Goal: Communication & Community: Share content

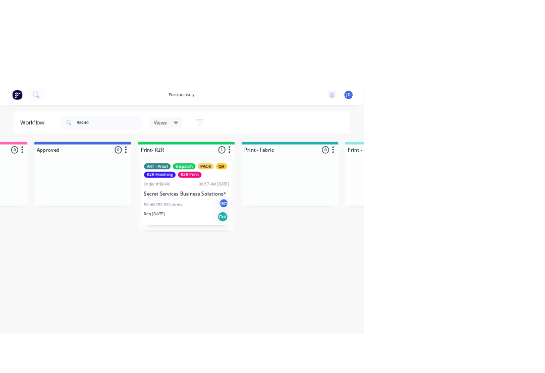
scroll to position [0, 1162]
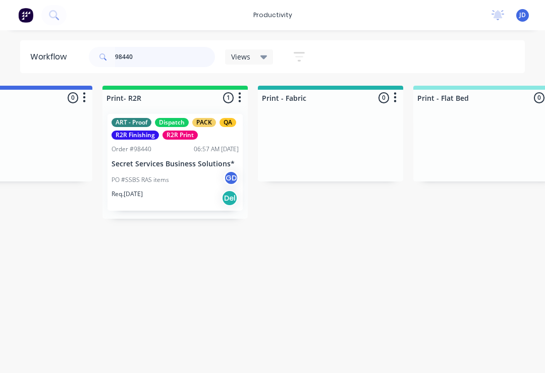
click at [150, 59] on input "98440" at bounding box center [165, 57] width 100 height 20
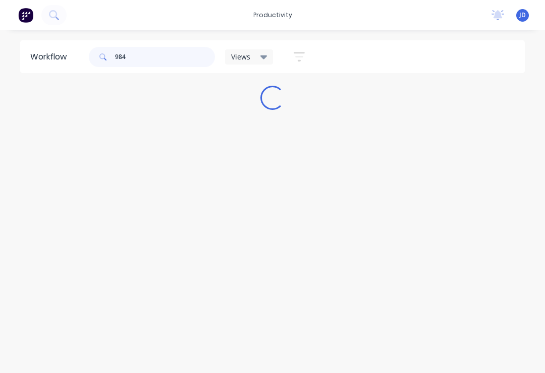
scroll to position [0, 0]
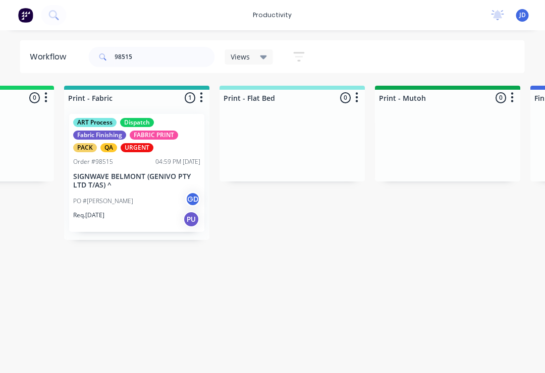
click at [138, 199] on div "PO #Ivona GD" at bounding box center [137, 201] width 127 height 19
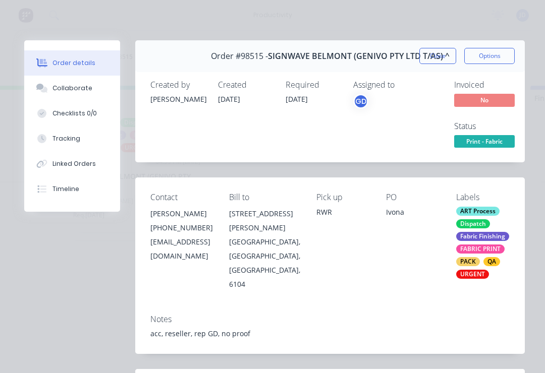
click at [80, 89] on div "Collaborate" at bounding box center [72, 88] width 40 height 9
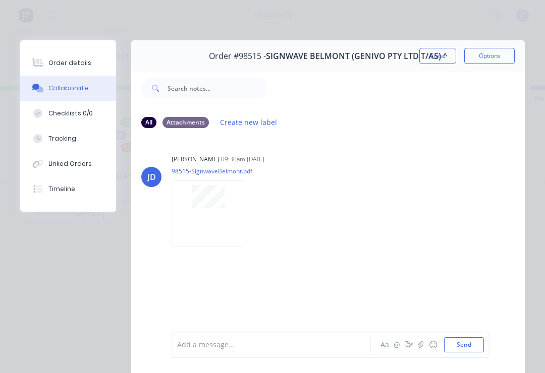
click at [424, 348] on icon "button" at bounding box center [420, 344] width 6 height 7
click at [459, 351] on button "Send" at bounding box center [464, 344] width 40 height 15
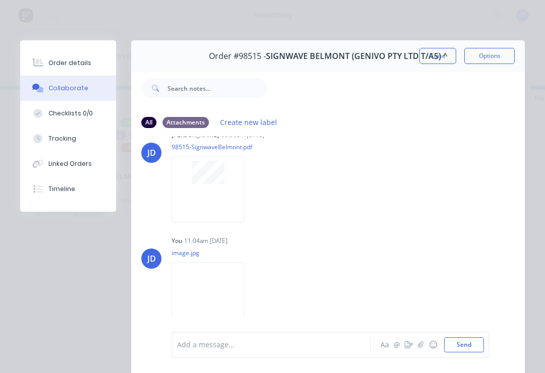
scroll to position [23, 0]
click at [432, 52] on button "Close" at bounding box center [437, 56] width 37 height 16
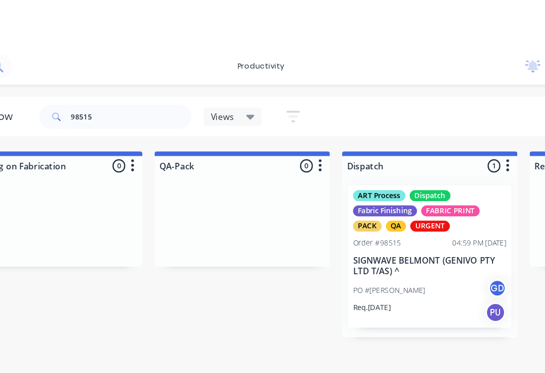
scroll to position [0, 2491]
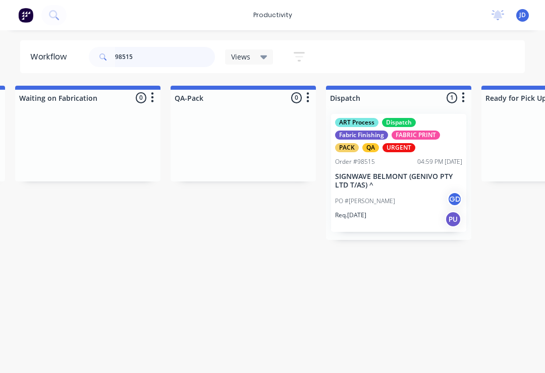
click at [143, 65] on input "98515" at bounding box center [165, 57] width 100 height 20
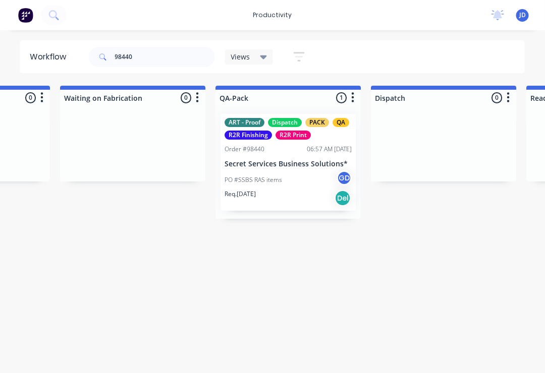
click at [280, 163] on p "Secret Services Business Solutions*" at bounding box center [288, 164] width 127 height 9
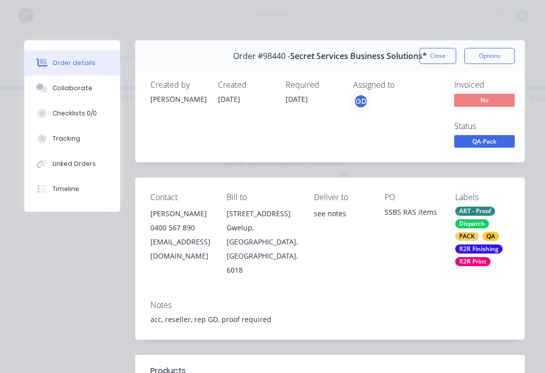
click at [83, 90] on div "Collaborate" at bounding box center [72, 88] width 40 height 9
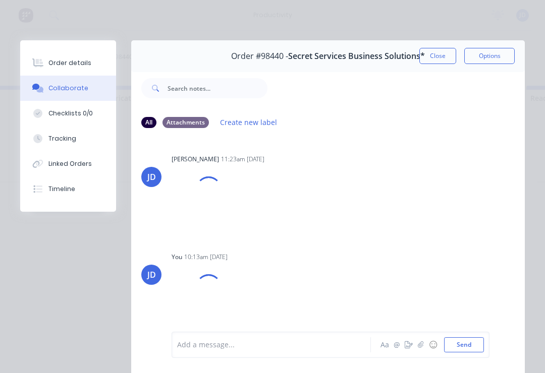
click at [418, 347] on icon "button" at bounding box center [420, 344] width 6 height 7
click at [482, 337] on button "Send" at bounding box center [464, 344] width 40 height 15
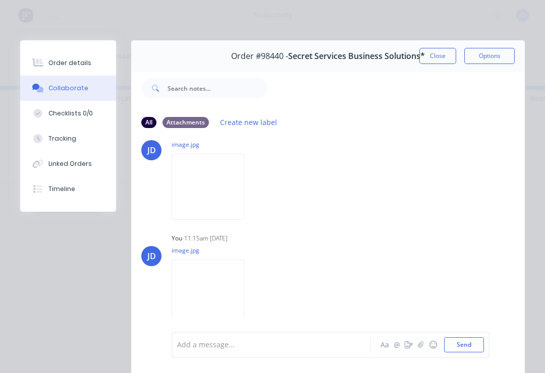
scroll to position [243, 0]
click at [410, 349] on button "button" at bounding box center [408, 345] width 12 height 12
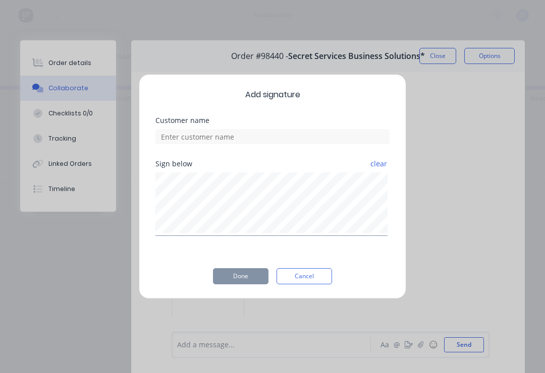
click at [321, 277] on button "Cancel" at bounding box center [303, 276] width 55 height 16
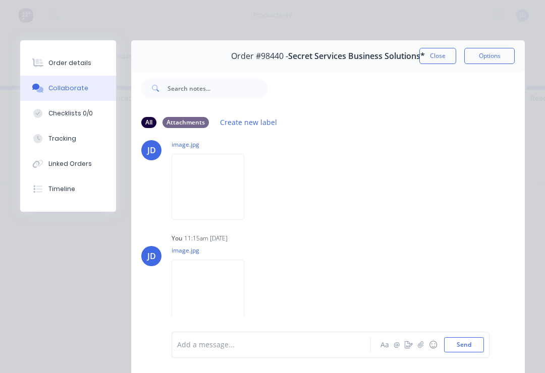
click at [425, 350] on button "button" at bounding box center [420, 345] width 12 height 12
click at [471, 343] on button "Send" at bounding box center [464, 344] width 40 height 15
click at [438, 63] on button "Close" at bounding box center [437, 56] width 37 height 16
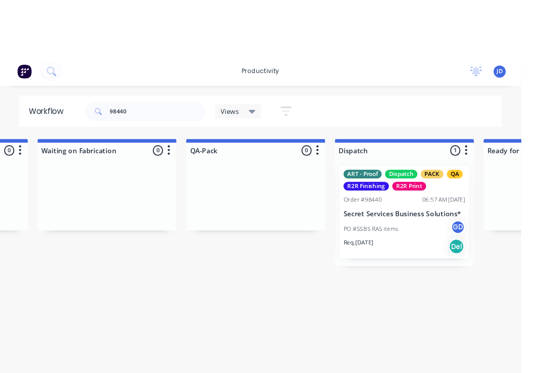
scroll to position [0, 2479]
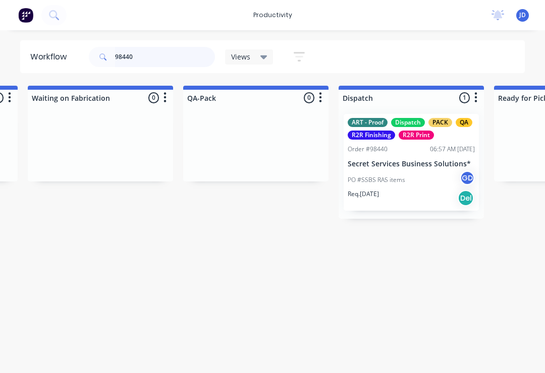
click at [150, 61] on input "98440" at bounding box center [165, 57] width 100 height 20
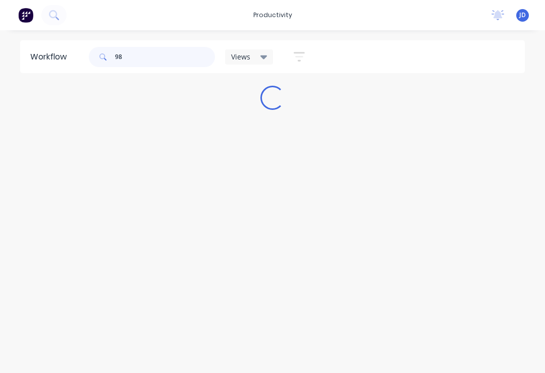
scroll to position [0, 0]
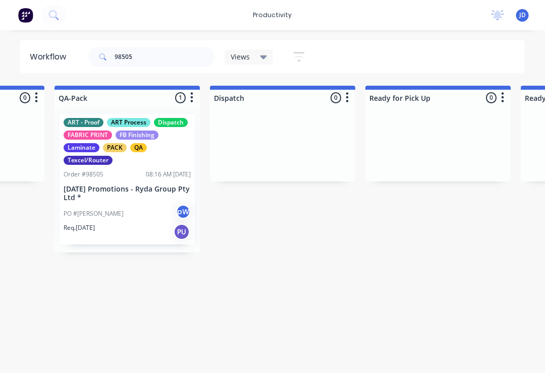
scroll to position [0, 2608]
click at [137, 205] on div "PO #[PERSON_NAME]" at bounding box center [126, 213] width 127 height 19
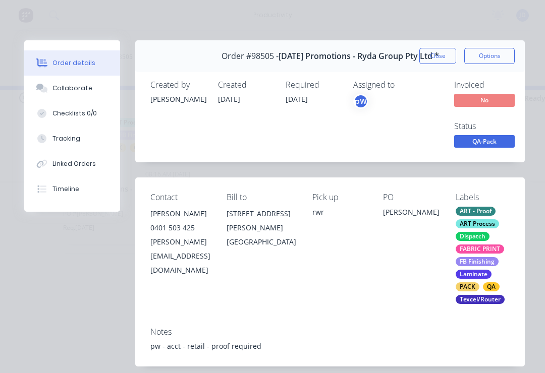
click at [73, 89] on div "Collaborate" at bounding box center [72, 88] width 40 height 9
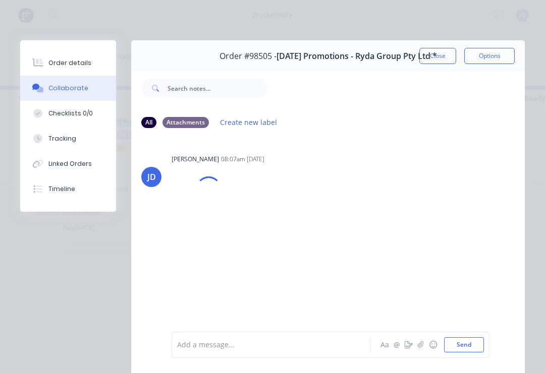
click at [419, 348] on icon "button" at bounding box center [420, 344] width 6 height 7
click at [481, 344] on button "Send" at bounding box center [464, 344] width 40 height 15
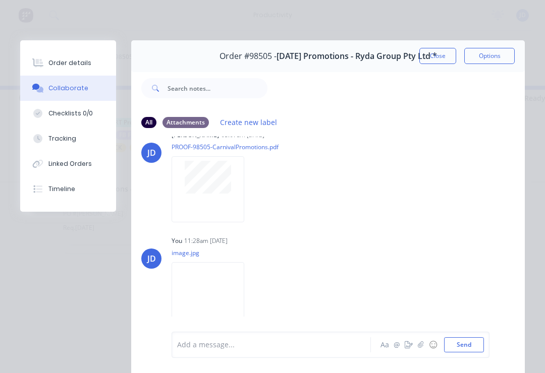
scroll to position [23, 0]
click at [442, 51] on button "Close" at bounding box center [437, 56] width 37 height 16
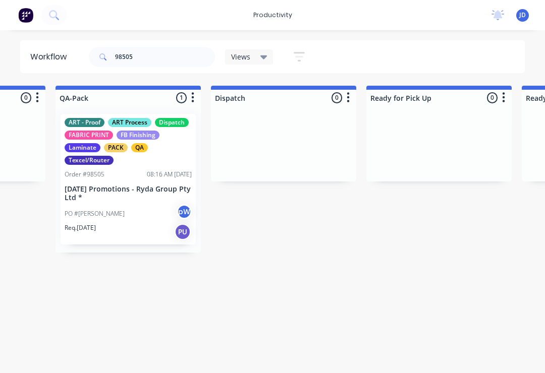
scroll to position [0, 2603]
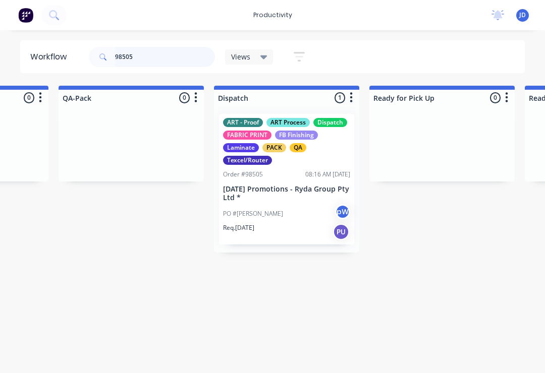
click at [145, 59] on input "98505" at bounding box center [165, 57] width 100 height 20
type input "98"
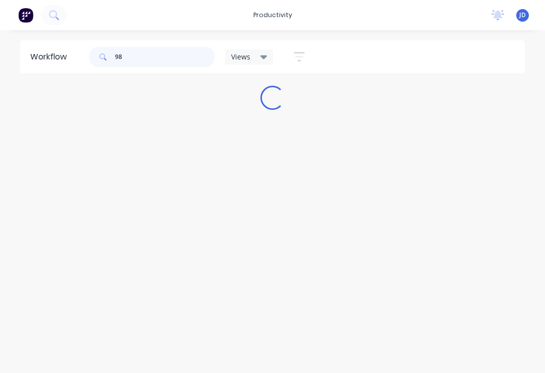
scroll to position [0, 0]
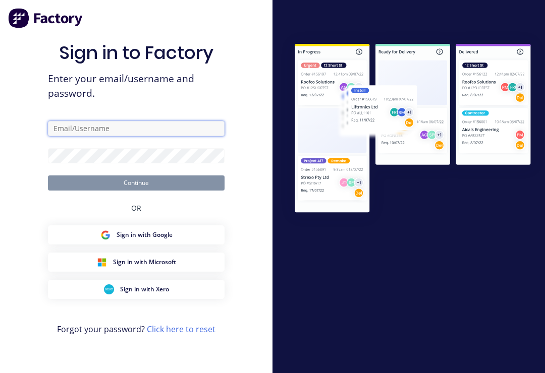
click at [135, 133] on input "text" at bounding box center [136, 128] width 176 height 15
type input "[EMAIL_ADDRESS][DOMAIN_NAME]"
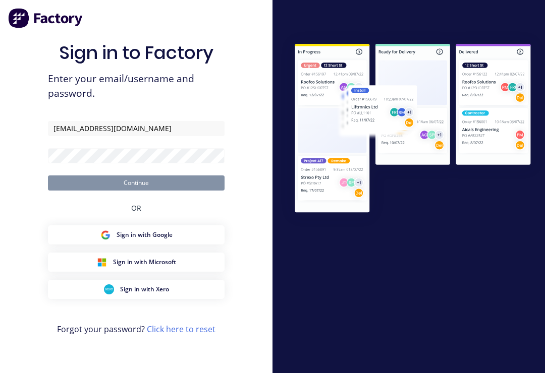
click at [136, 190] on button "Continue" at bounding box center [136, 182] width 176 height 15
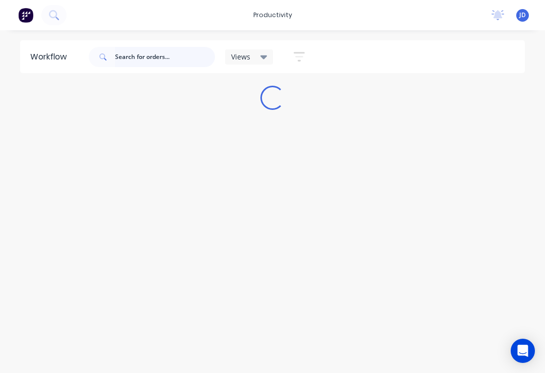
click at [137, 62] on input "text" at bounding box center [165, 57] width 100 height 20
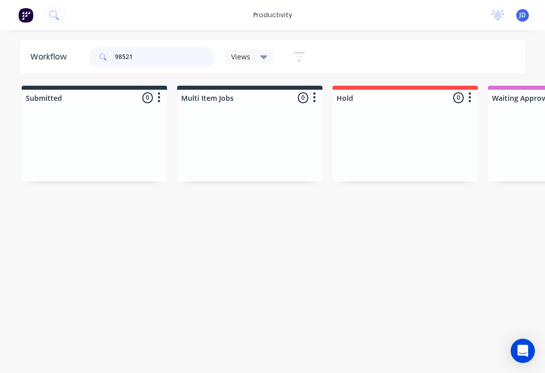
type input "98521"
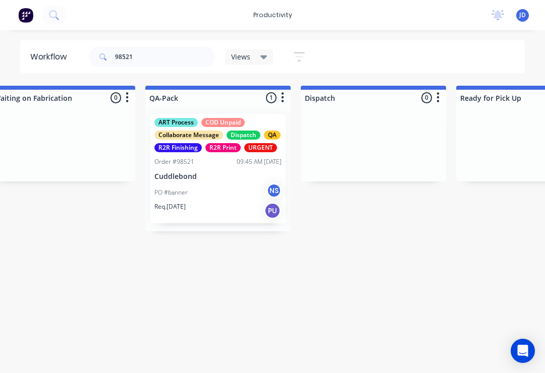
scroll to position [0, 2549]
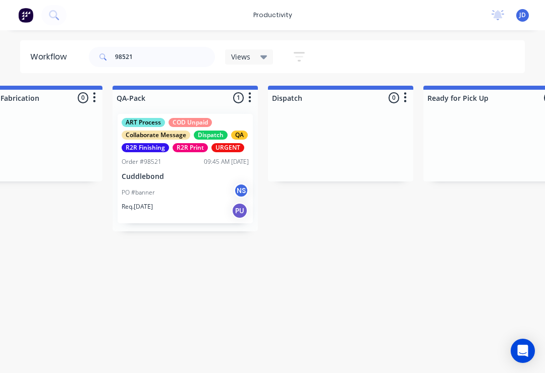
click at [198, 190] on div "PO #banner NS" at bounding box center [185, 192] width 127 height 19
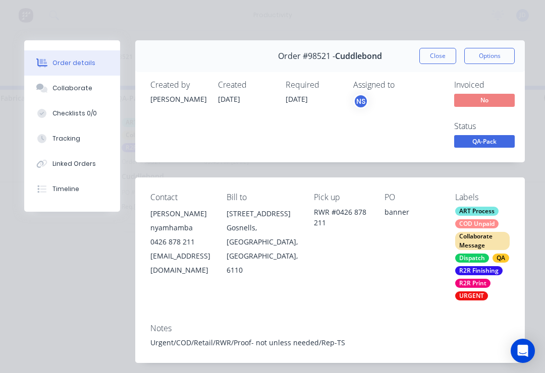
click at [87, 91] on div "Collaborate" at bounding box center [72, 88] width 40 height 9
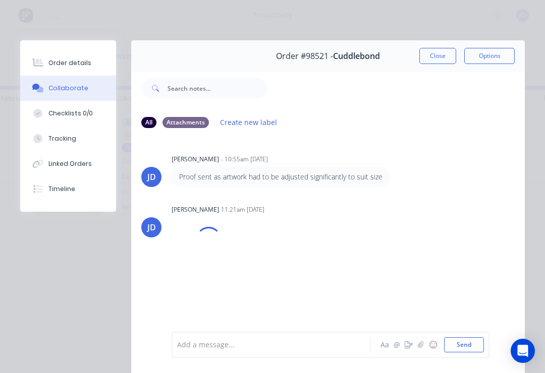
click at [422, 349] on button "button" at bounding box center [420, 345] width 12 height 12
click at [482, 338] on button "Send" at bounding box center [464, 344] width 40 height 15
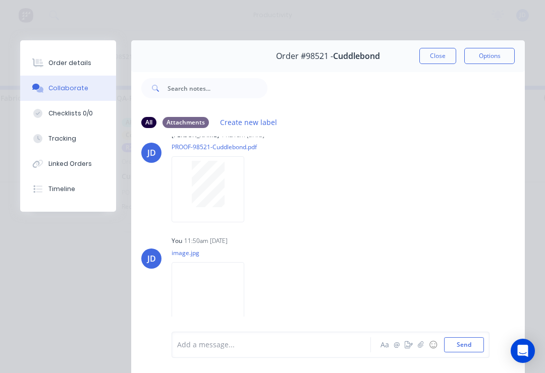
scroll to position [74, 0]
click at [434, 57] on button "Close" at bounding box center [437, 56] width 37 height 16
